Goal: Transaction & Acquisition: Purchase product/service

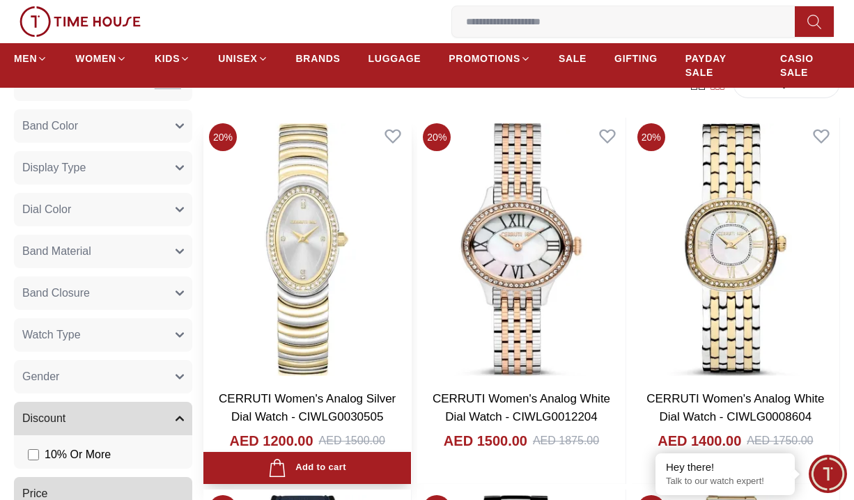
scroll to position [567, 0]
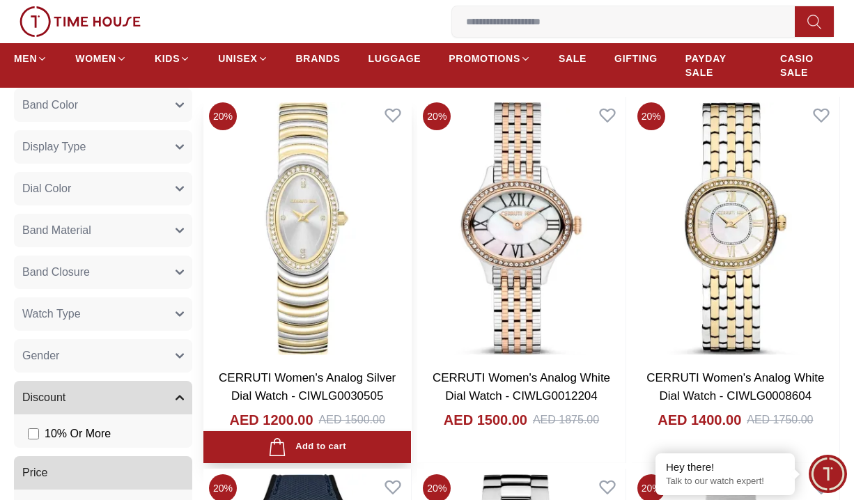
click at [327, 260] on img at bounding box center [307, 229] width 208 height 264
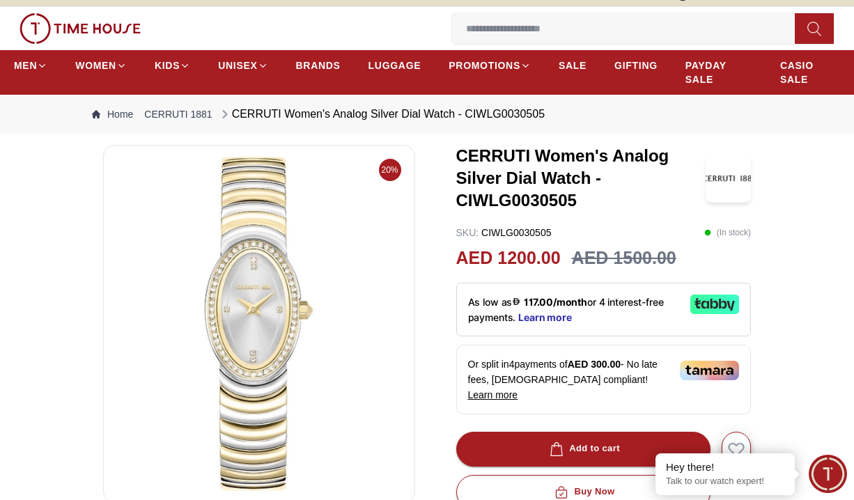
scroll to position [20, 0]
